Goal: Information Seeking & Learning: Stay updated

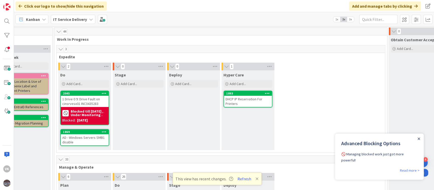
click at [419, 139] on icon "Close Announcement" at bounding box center [419, 138] width 2 height 2
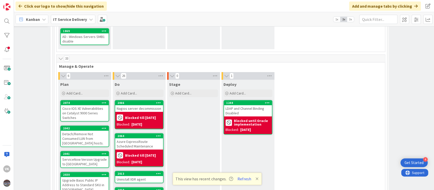
scroll to position [101, 238]
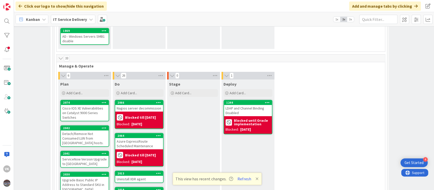
click at [238, 108] on div "LDAP and Channel Binding Disabled" at bounding box center [248, 110] width 48 height 11
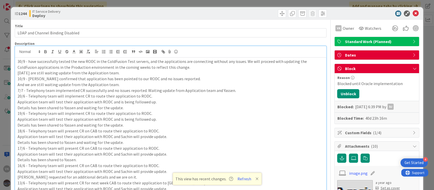
click at [28, 59] on p "30/9 - have successfully tested the new RODC in the ColdFusion Test servers, an…" at bounding box center [171, 64] width 307 height 11
drag, startPoint x: 266, startPoint y: 62, endPoint x: 261, endPoint y: 61, distance: 4.4
click at [261, 61] on p "30/9 - Apps team have successfully tested the new RODC in the ColdFusion Test s…" at bounding box center [171, 64] width 307 height 11
click at [195, 66] on p "30/9 - Apps team have successfully tested the new RODC in the ColdFusion Test s…" at bounding box center [171, 64] width 307 height 11
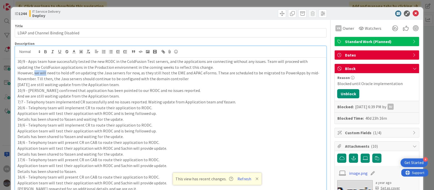
drag, startPoint x: 34, startPoint y: 74, endPoint x: 46, endPoint y: 74, distance: 11.2
click at [46, 74] on p "However, we will need to hold off on updating the Java servers for now, as they…" at bounding box center [171, 75] width 307 height 11
click at [184, 79] on p "However, team will hold off on updating the Java servers for now, as they still…" at bounding box center [171, 75] width 307 height 11
click at [413, 12] on icon at bounding box center [416, 13] width 6 height 6
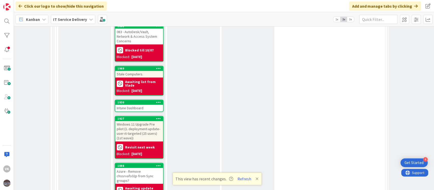
scroll to position [513, 238]
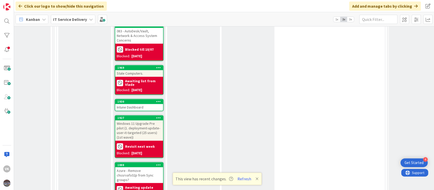
click at [133, 70] on div "Stale Computers." at bounding box center [139, 73] width 48 height 7
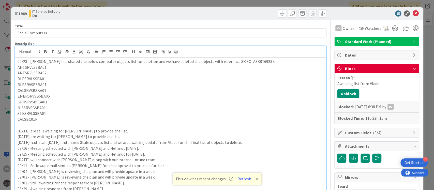
click at [17, 52] on div "09/23 - [PERSON_NAME] has shared the below computer objects list for deletion a…" at bounding box center [171, 162] width 312 height 232
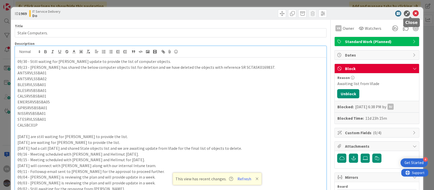
click at [413, 15] on icon at bounding box center [416, 13] width 6 height 6
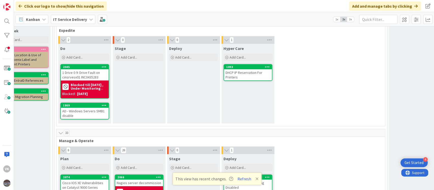
scroll to position [22, 238]
